Goal: Navigation & Orientation: Find specific page/section

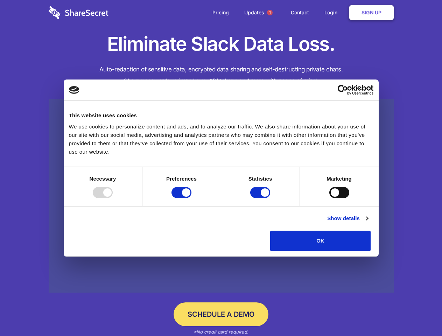
click at [113, 198] on div at bounding box center [103, 192] width 20 height 11
click at [191, 198] on input "Preferences" at bounding box center [182, 192] width 20 height 11
checkbox input "false"
click at [261, 198] on input "Statistics" at bounding box center [260, 192] width 20 height 11
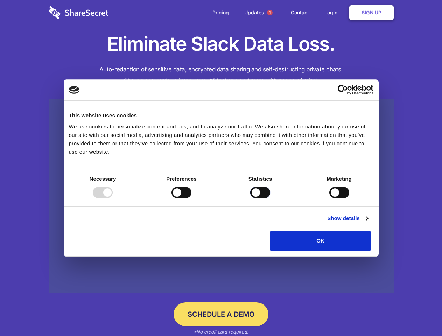
checkbox input "false"
click at [329, 198] on input "Marketing" at bounding box center [339, 192] width 20 height 11
checkbox input "true"
click at [368, 223] on link "Show details" at bounding box center [347, 218] width 41 height 8
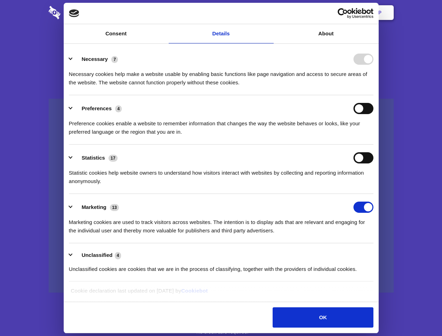
click at [374, 95] on li "Necessary 7 Necessary cookies help make a website usable by enabling basic func…" at bounding box center [221, 70] width 305 height 49
click at [270, 13] on span "1" at bounding box center [270, 13] width 6 height 6
